Goal: Find specific page/section: Find specific page/section

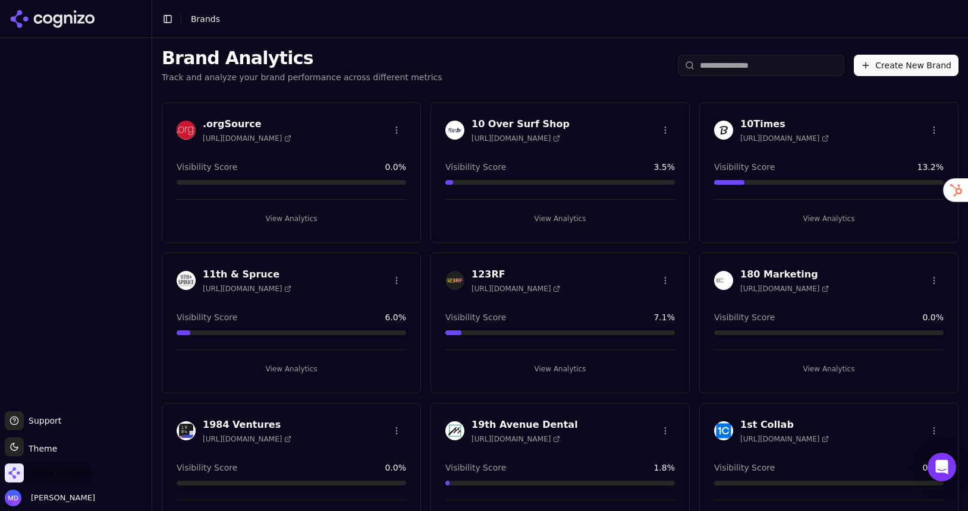
click at [79, 477] on span "Demo Accounts" at bounding box center [61, 473] width 61 height 11
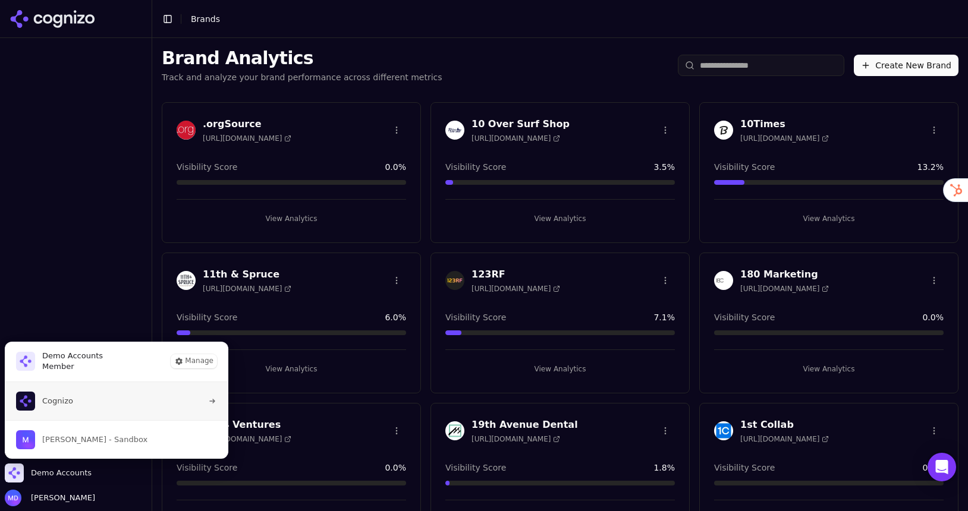
click at [87, 411] on button "Cognizo" at bounding box center [116, 401] width 225 height 38
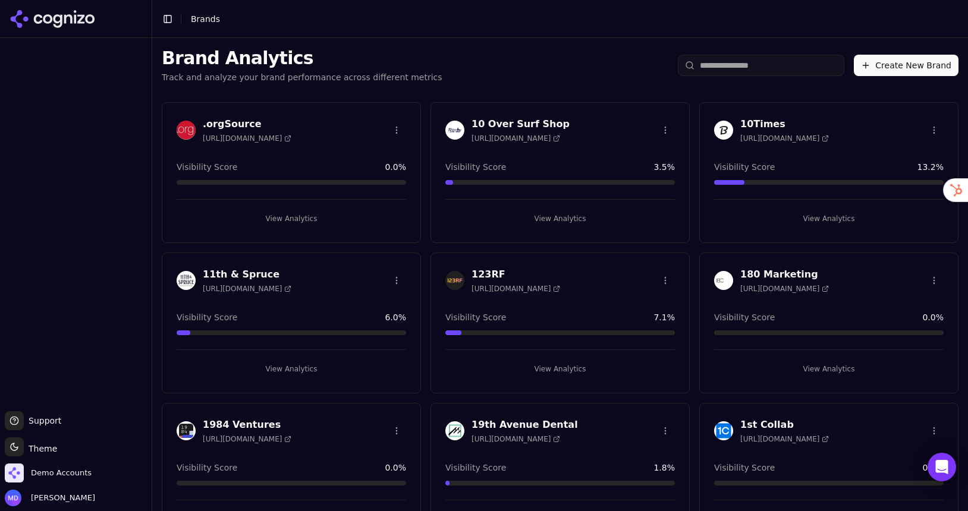
click at [740, 65] on input "search" at bounding box center [761, 65] width 166 height 21
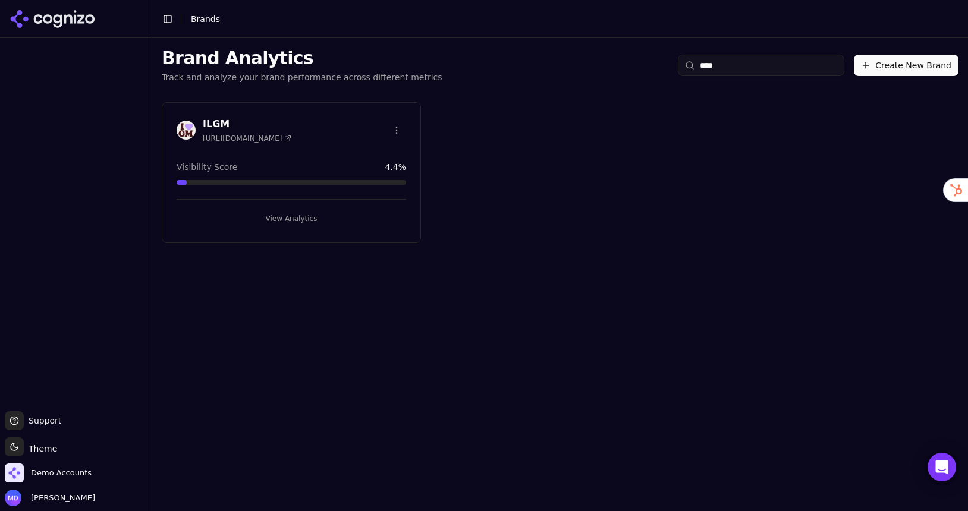
type input "****"
click at [303, 218] on button "View Analytics" at bounding box center [292, 218] width 230 height 19
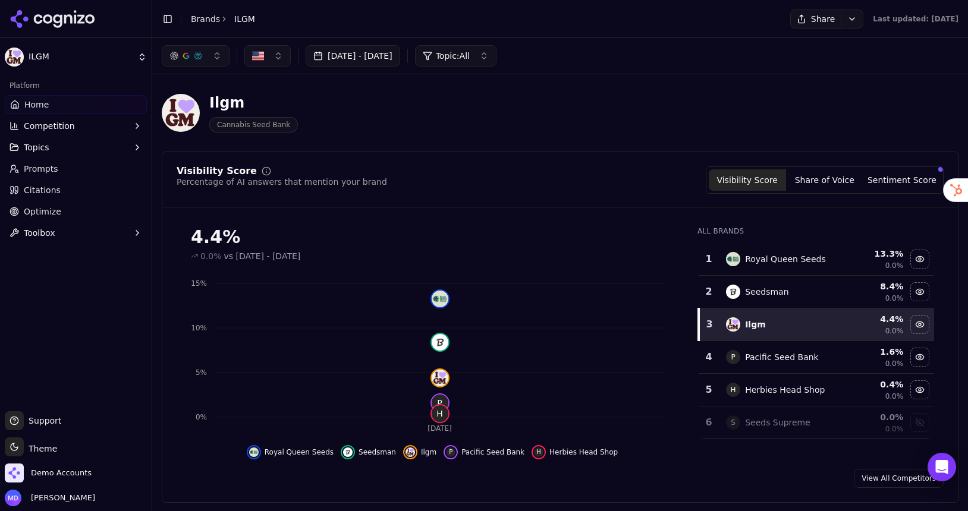
click at [58, 207] on link "Optimize" at bounding box center [76, 211] width 142 height 19
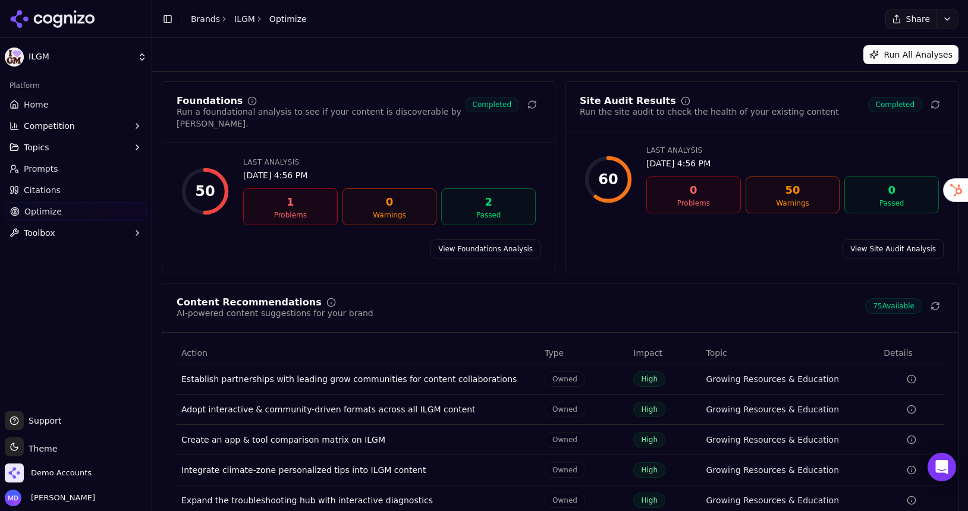
scroll to position [47, 0]
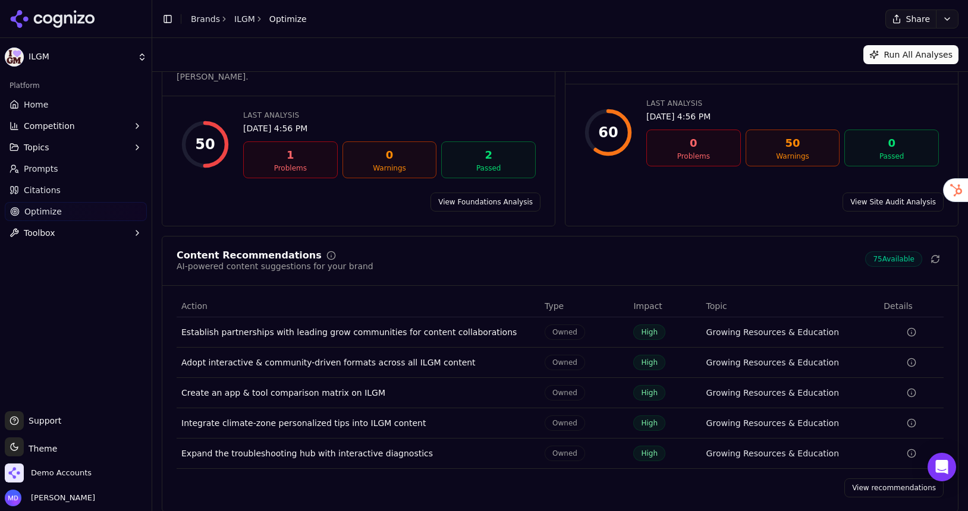
click at [868, 479] on link "View recommendations" at bounding box center [893, 488] width 99 height 19
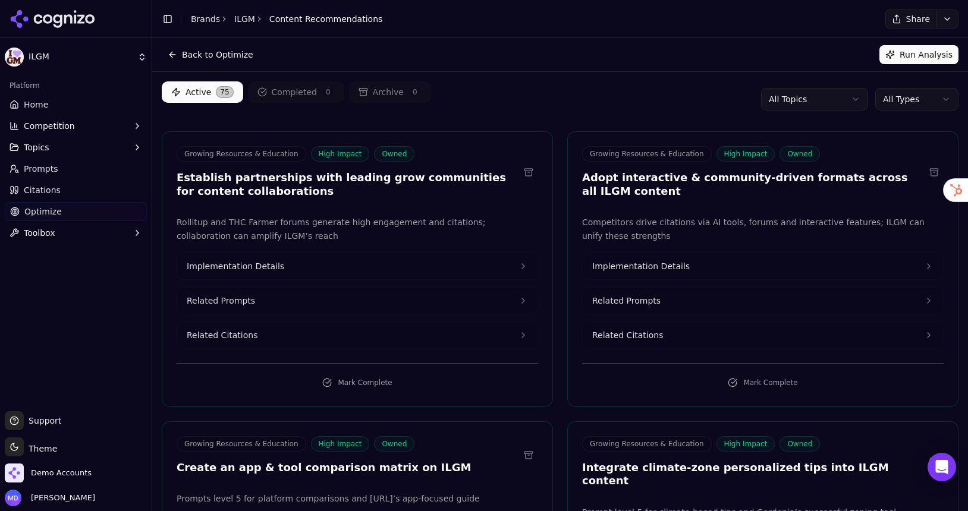
click at [901, 99] on html "ILGM Platform Home Competition Topics Prompts Citations Optimize Toolbox Suppor…" at bounding box center [484, 255] width 968 height 511
click at [27, 183] on link "Citations" at bounding box center [76, 190] width 142 height 19
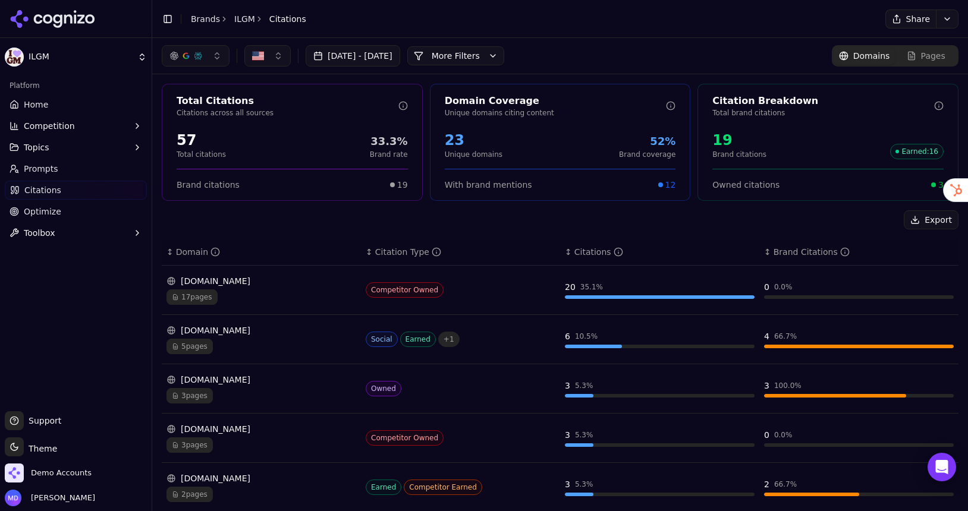
click at [44, 101] on span "Home" at bounding box center [36, 105] width 24 height 12
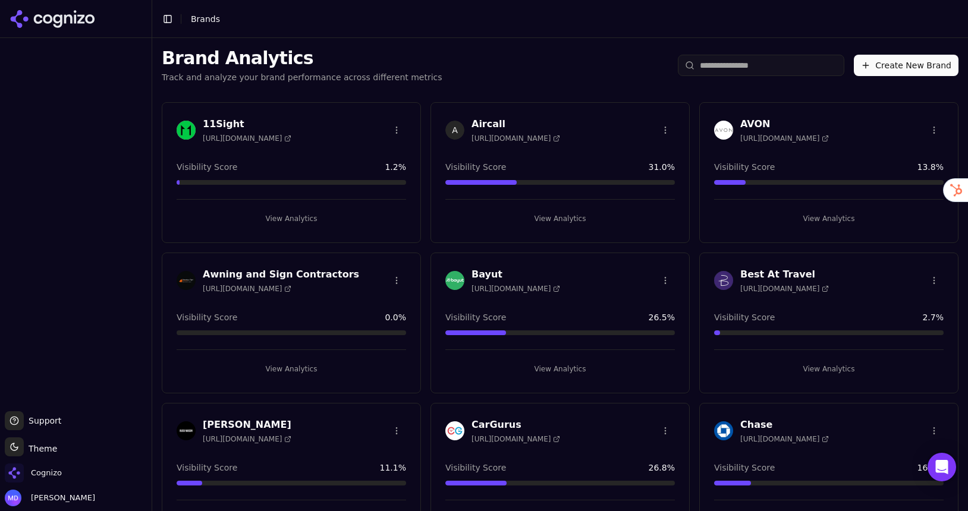
click at [727, 65] on input "search" at bounding box center [761, 65] width 166 height 21
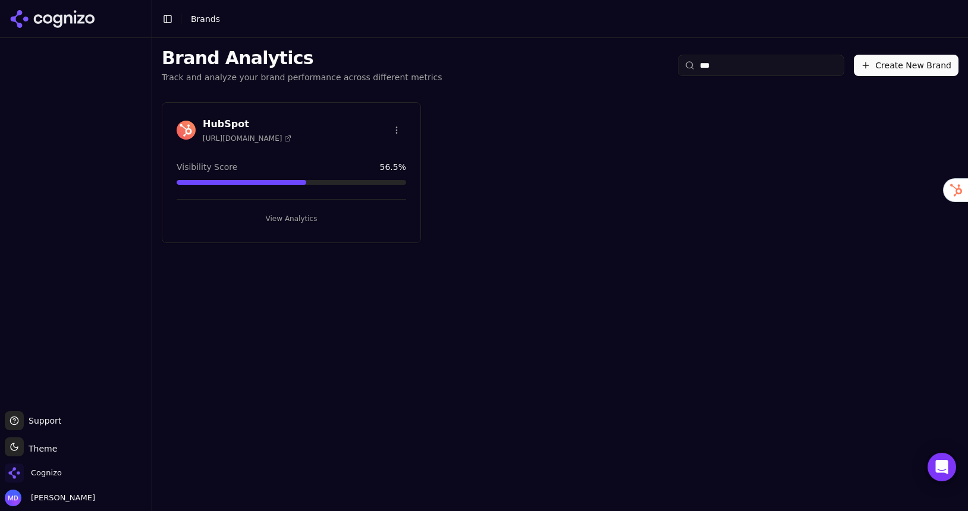
type input "***"
click at [275, 217] on button "View Analytics" at bounding box center [292, 218] width 230 height 19
